Goal: Navigation & Orientation: Find specific page/section

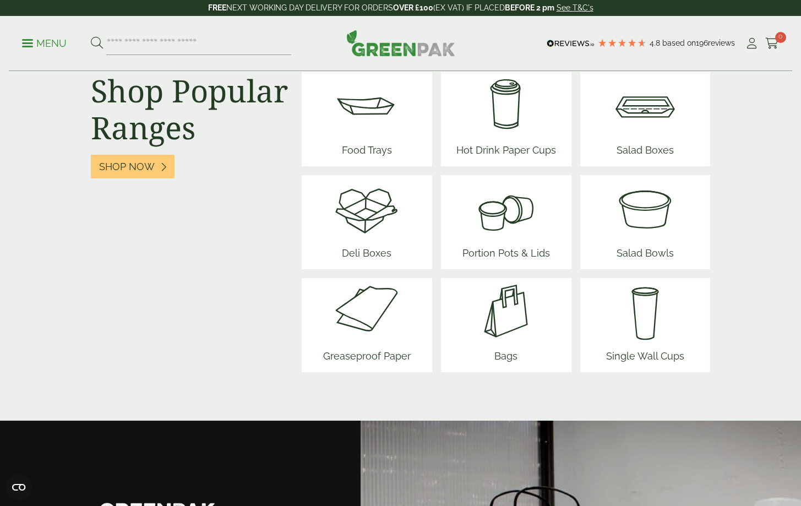
scroll to position [1409, 0]
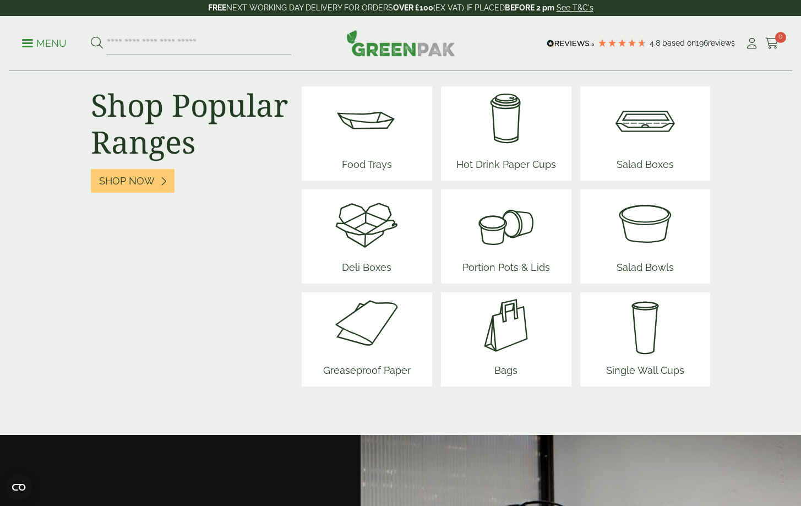
click at [481, 337] on img at bounding box center [506, 325] width 66 height 66
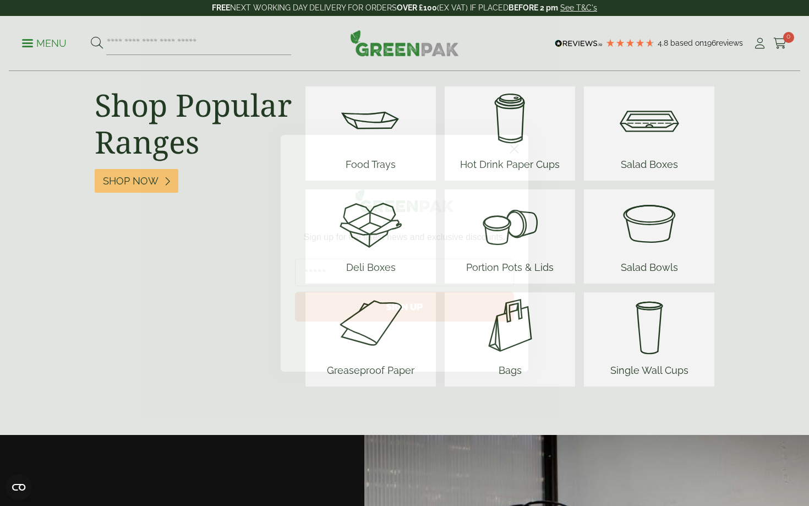
click at [511, 138] on form "Sign up for the latest news and exclusive discounts. SIGN UP ******" at bounding box center [405, 253] width 248 height 237
click at [511, 144] on circle "Close dialog" at bounding box center [514, 148] width 18 height 18
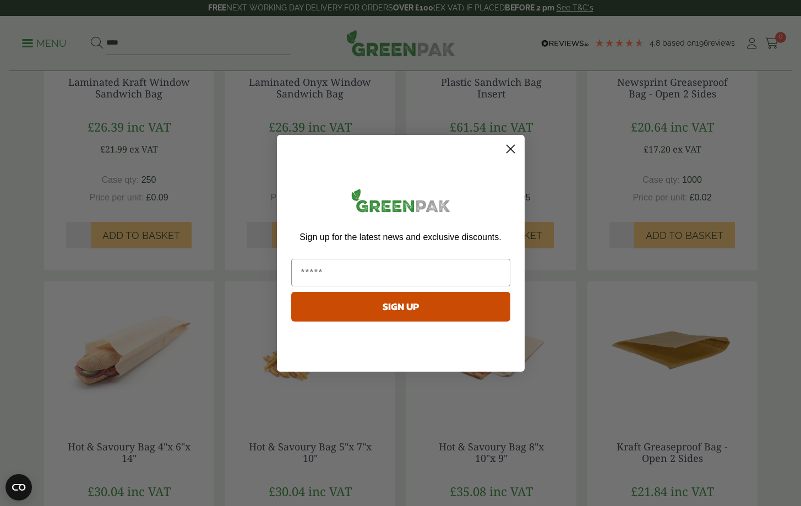
scroll to position [312, 0]
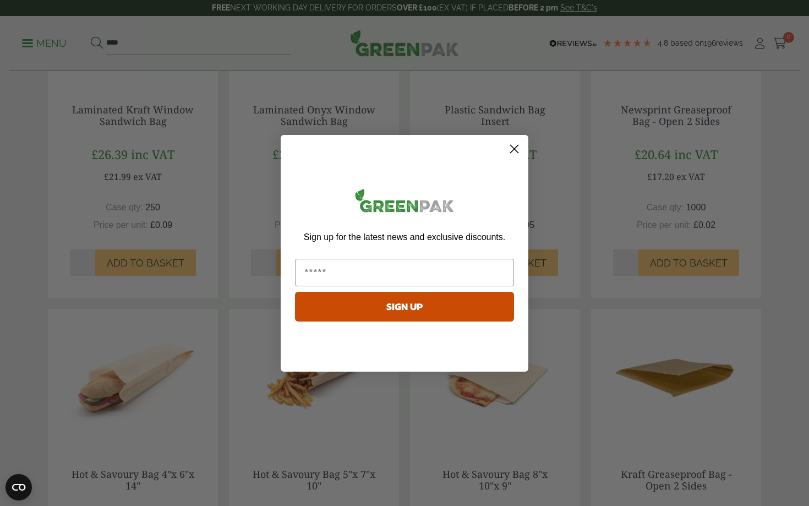
click at [508, 141] on circle "Close dialog" at bounding box center [514, 148] width 18 height 18
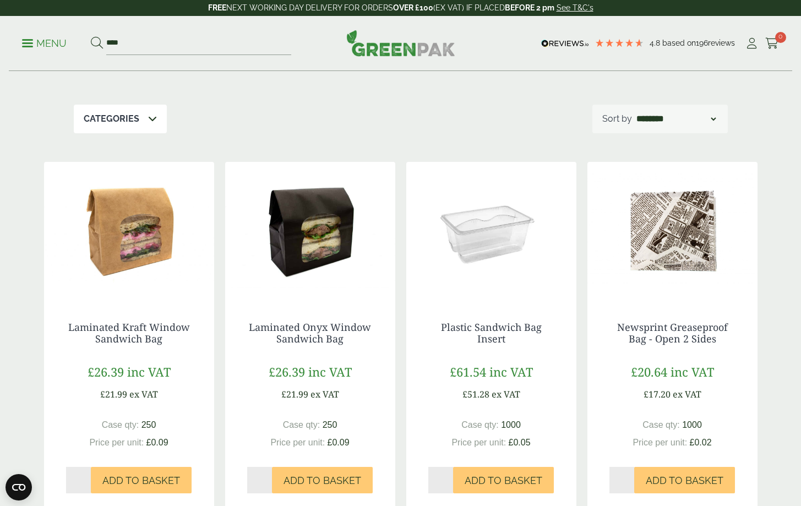
scroll to position [0, 0]
